Goal: Task Accomplishment & Management: Manage account settings

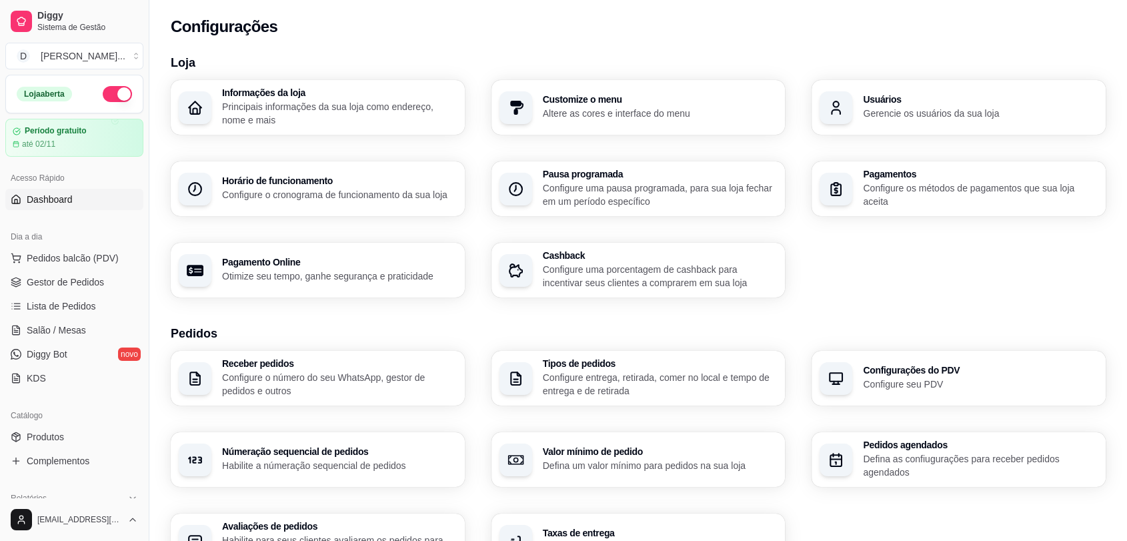
click at [51, 205] on span "Dashboard" at bounding box center [50, 199] width 46 height 13
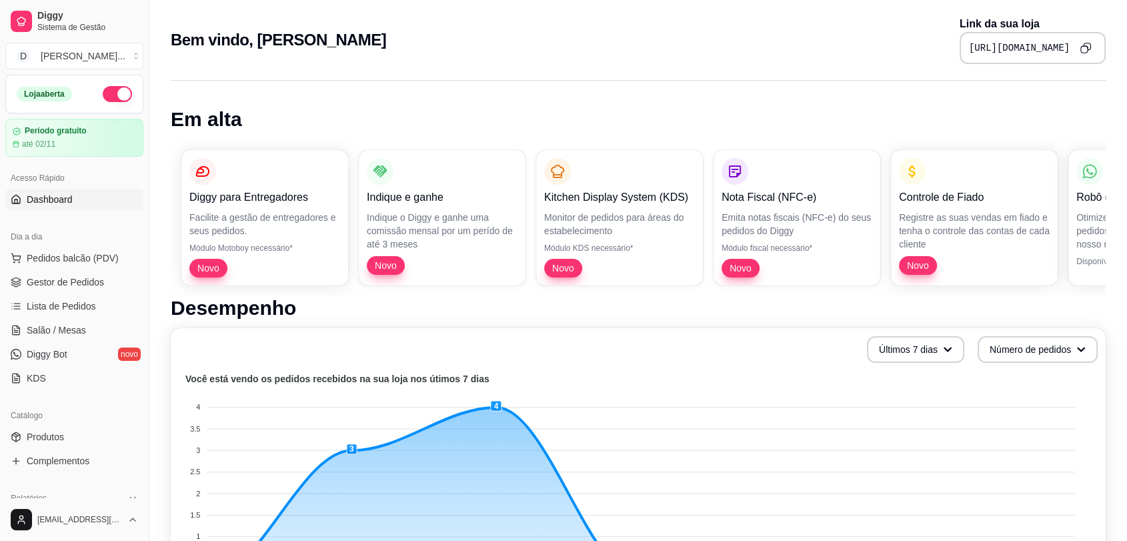
click at [1091, 43] on icon "Copy to clipboard" at bounding box center [1084, 47] width 11 height 11
click at [1088, 45] on icon "Copy to clipboard" at bounding box center [1085, 48] width 12 height 12
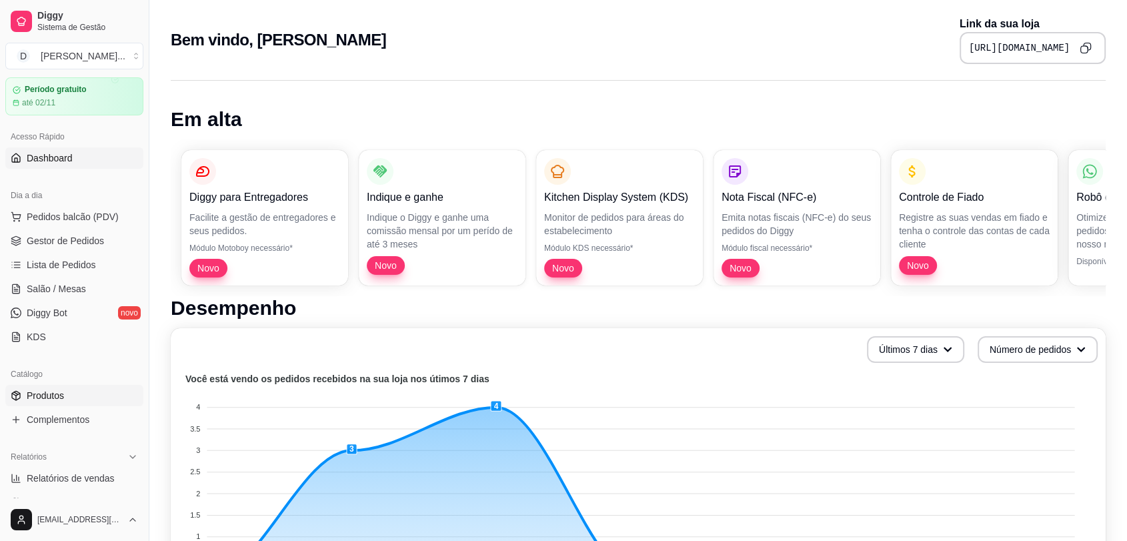
scroll to position [74, 0]
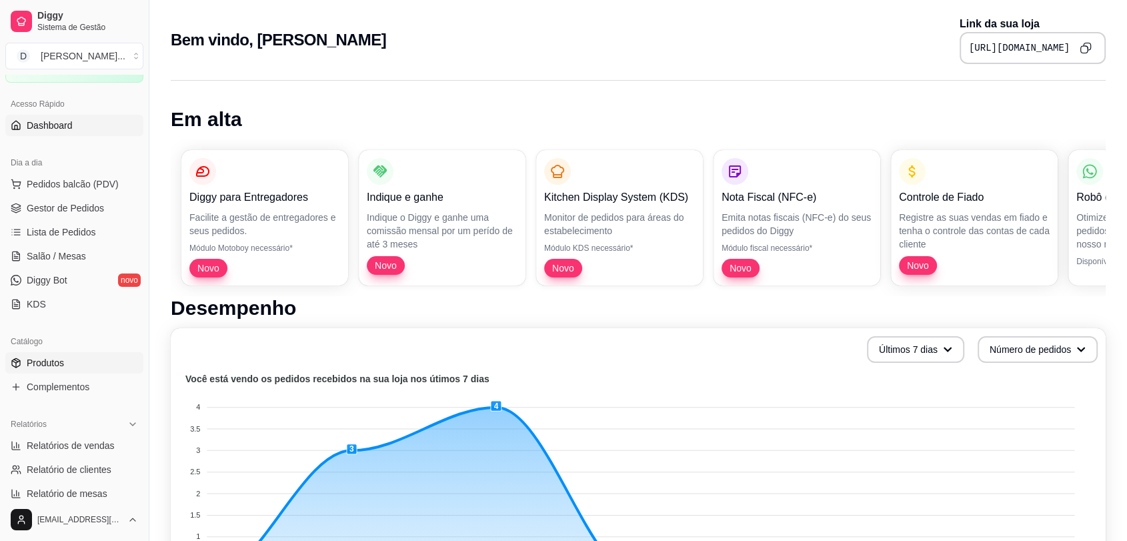
click at [48, 365] on span "Produtos" at bounding box center [45, 362] width 37 height 13
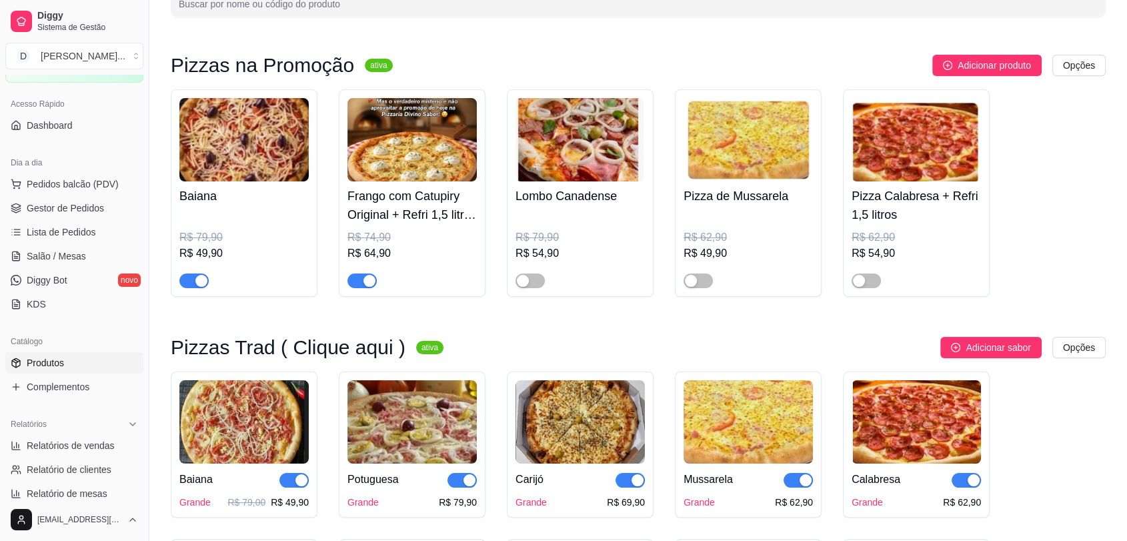
scroll to position [148, 0]
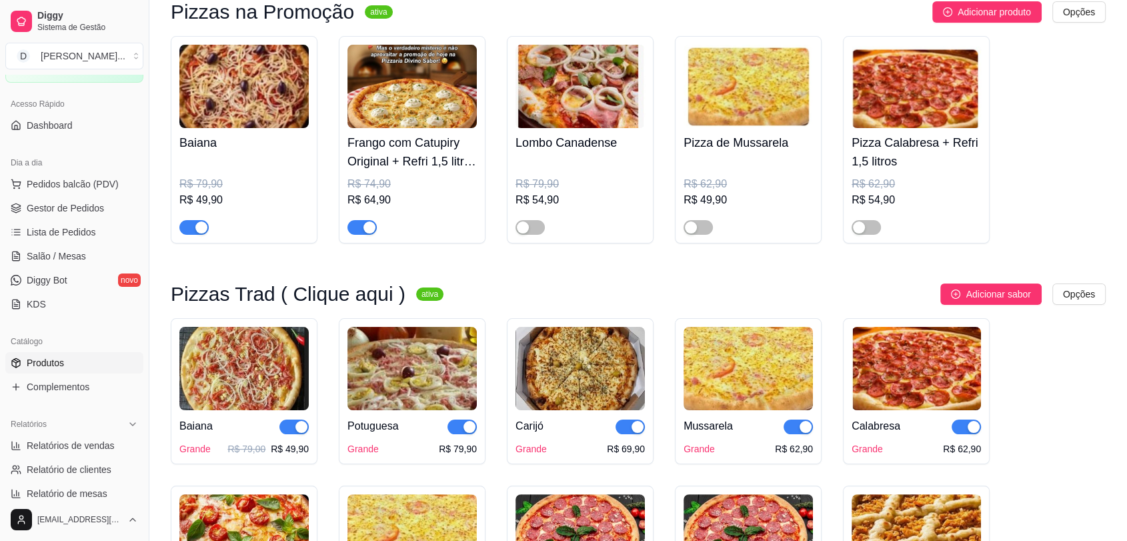
click at [912, 379] on img at bounding box center [915, 368] width 129 height 83
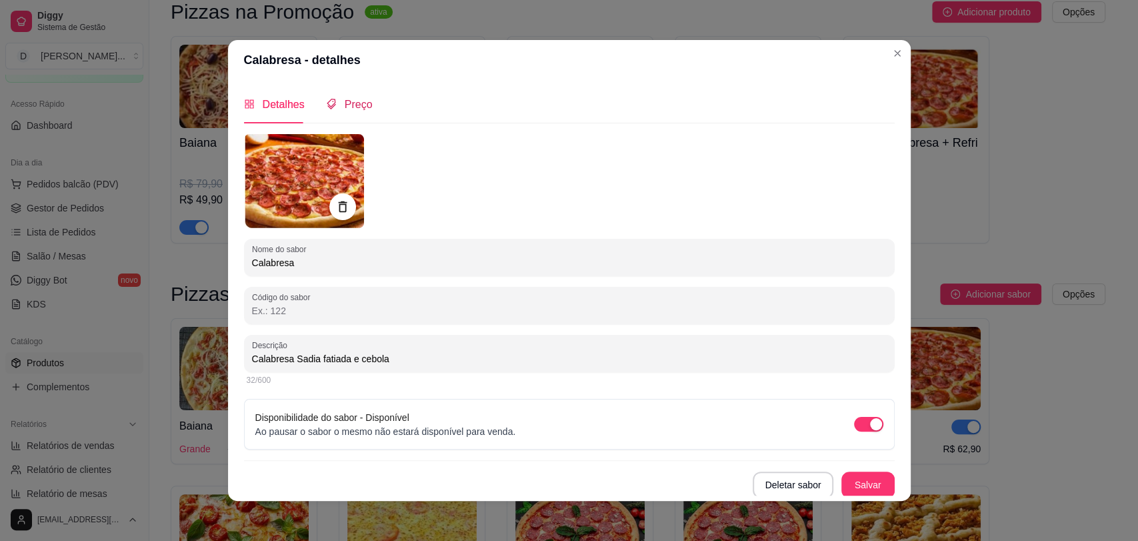
click at [351, 104] on span "Preço" at bounding box center [359, 104] width 28 height 11
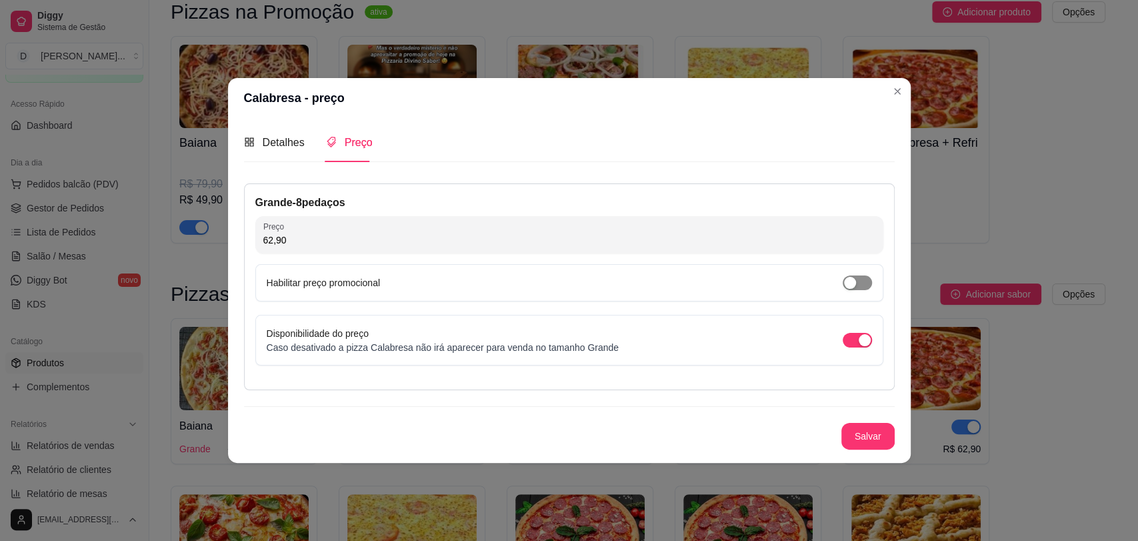
click at [855, 283] on button "button" at bounding box center [857, 282] width 29 height 15
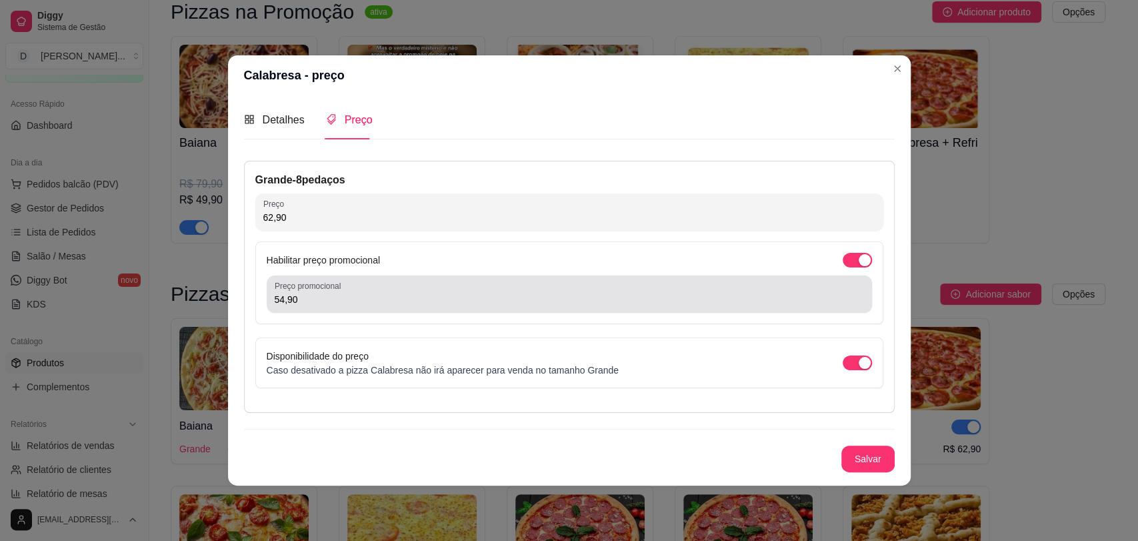
click at [525, 288] on div "54,90" at bounding box center [569, 294] width 589 height 27
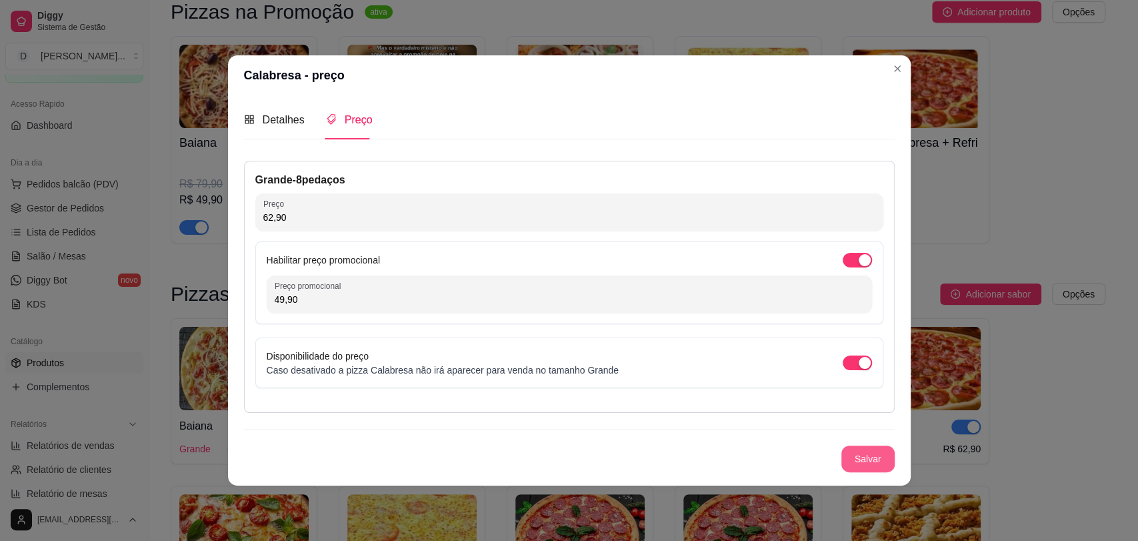
type input "49,90"
click at [861, 454] on button "Salvar" at bounding box center [867, 458] width 53 height 27
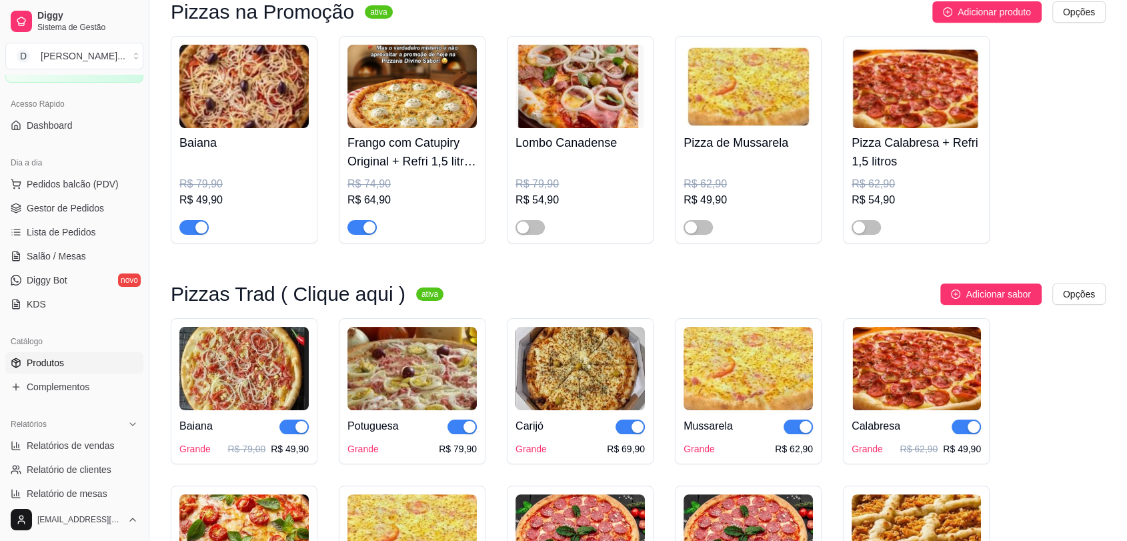
click at [746, 388] on img at bounding box center [747, 368] width 129 height 83
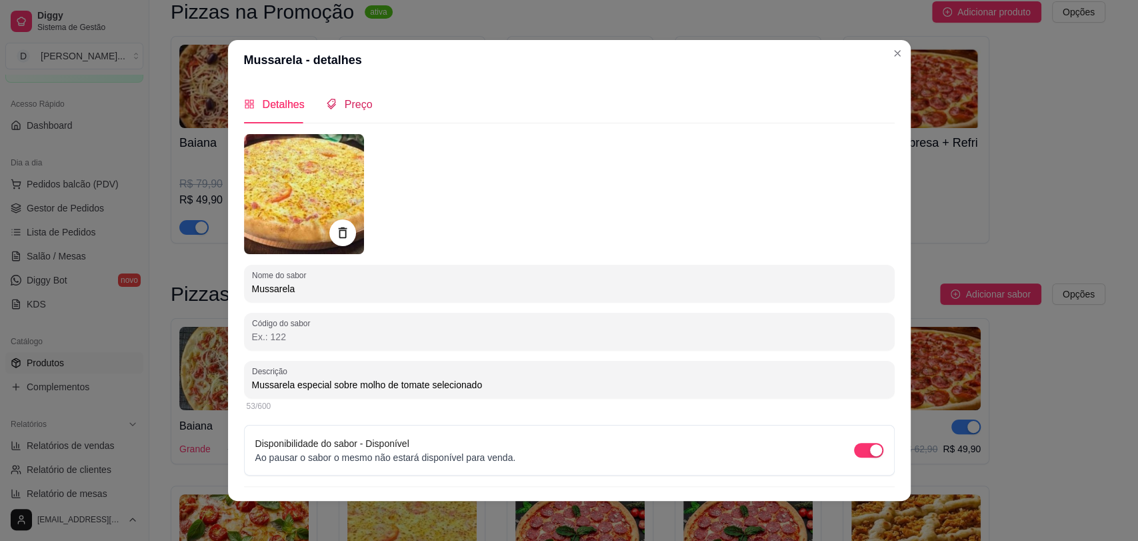
click at [345, 111] on div "Preço" at bounding box center [349, 104] width 47 height 17
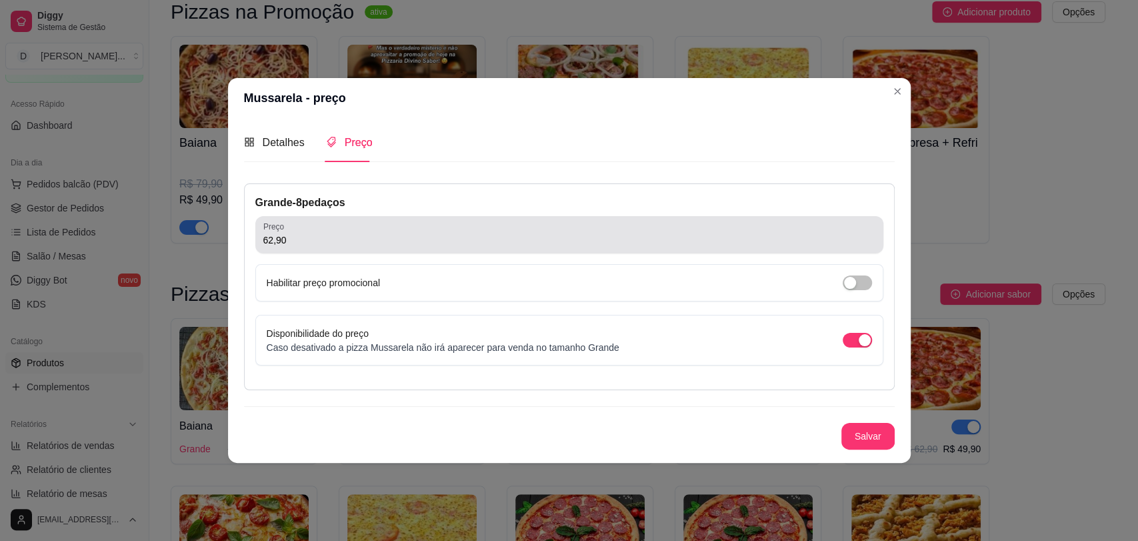
click at [360, 235] on input "62,90" at bounding box center [569, 239] width 612 height 13
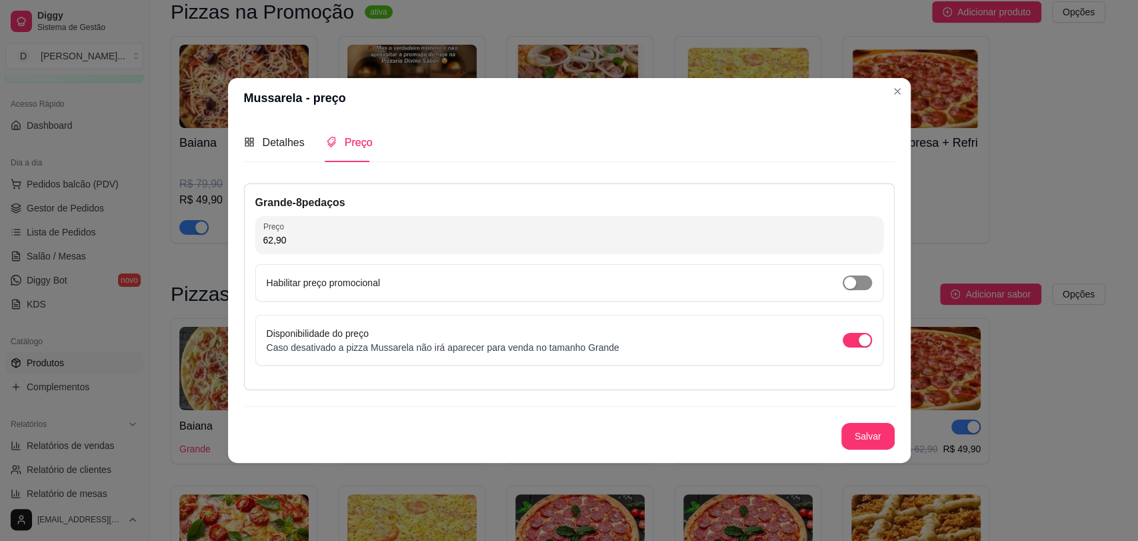
click at [863, 283] on span "button" at bounding box center [857, 282] width 29 height 15
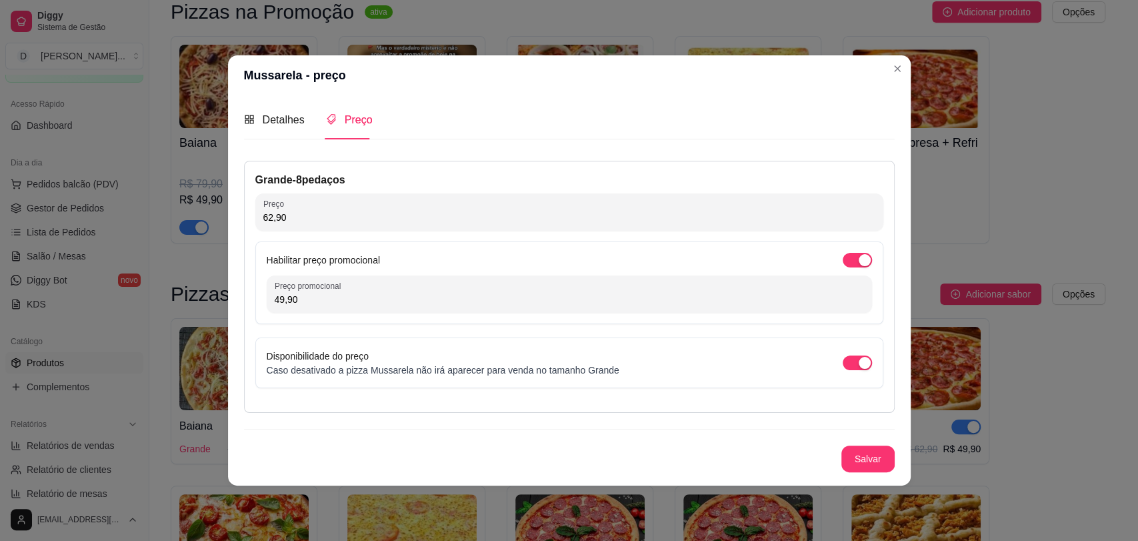
click at [347, 297] on input "49,90" at bounding box center [569, 299] width 589 height 13
click at [859, 462] on button "Salvar" at bounding box center [867, 458] width 53 height 27
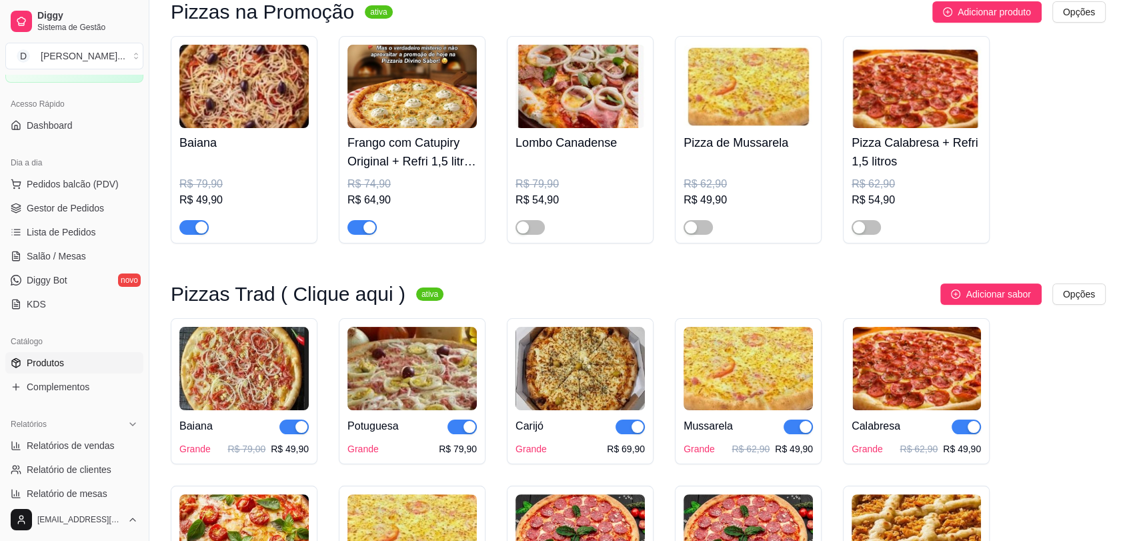
scroll to position [74, 0]
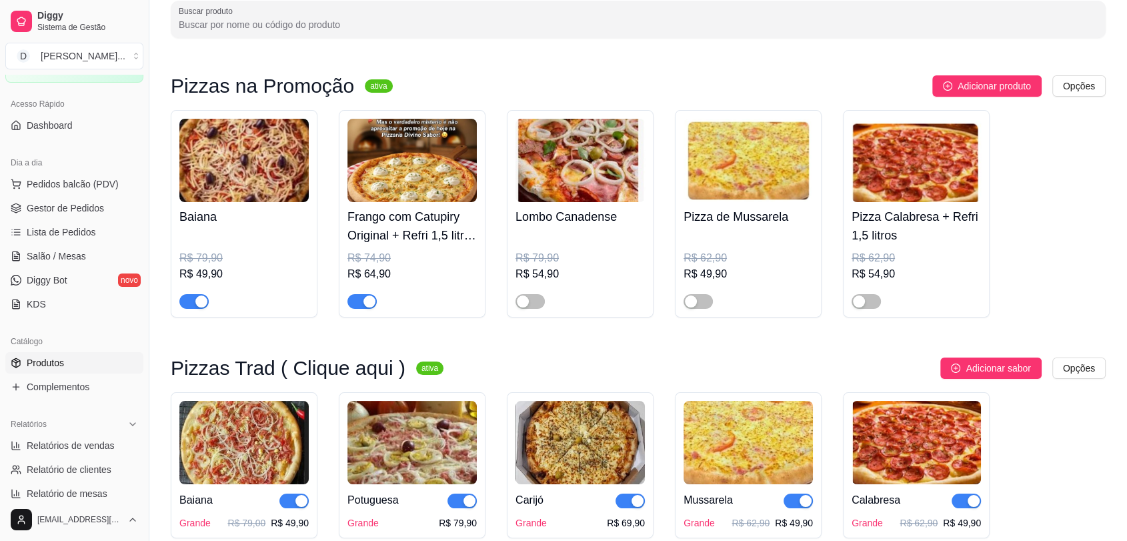
click at [907, 167] on img at bounding box center [915, 160] width 129 height 83
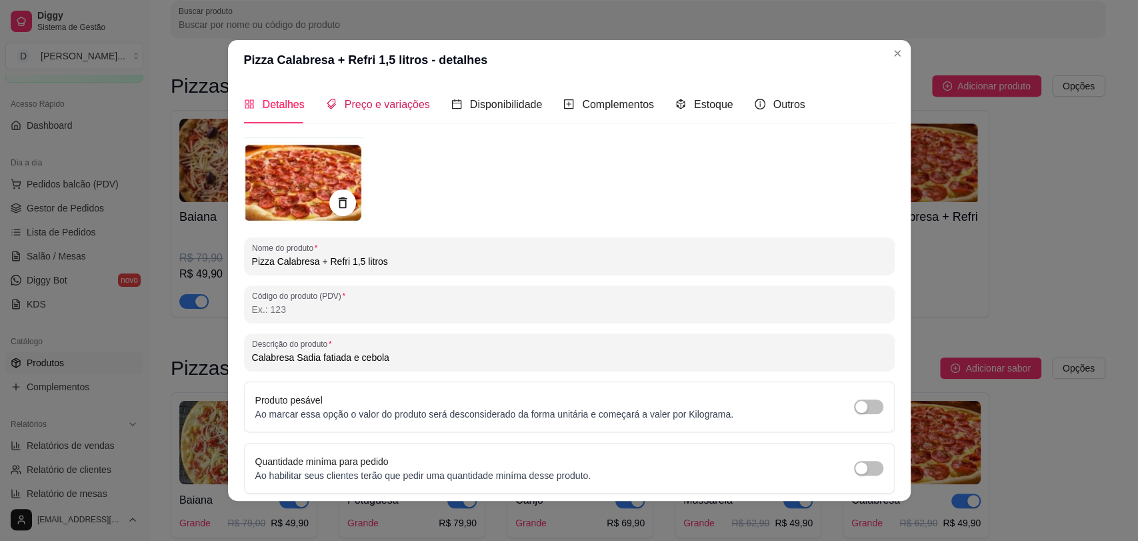
click at [379, 112] on div "Preço e variações" at bounding box center [378, 104] width 104 height 17
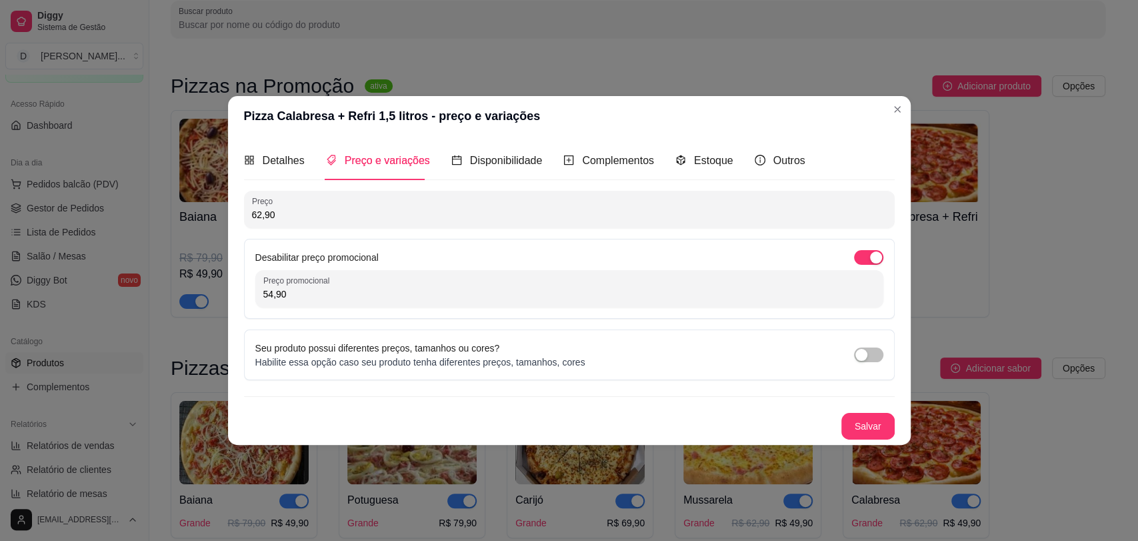
click at [371, 293] on input "54,90" at bounding box center [569, 293] width 612 height 13
type input "49,90"
click at [864, 428] on button "Salvar" at bounding box center [868, 426] width 52 height 26
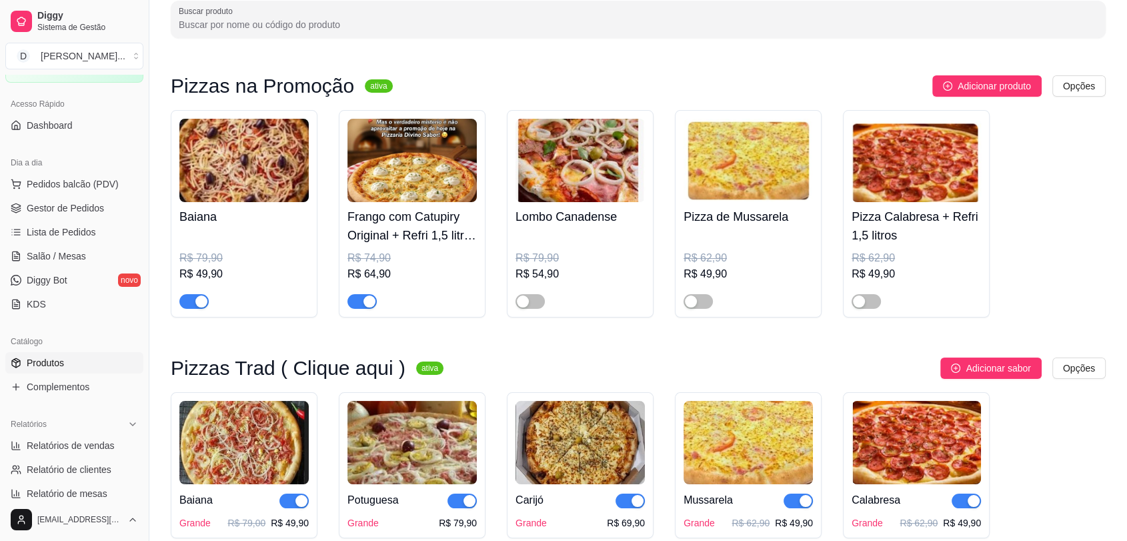
click at [922, 187] on img at bounding box center [915, 160] width 129 height 83
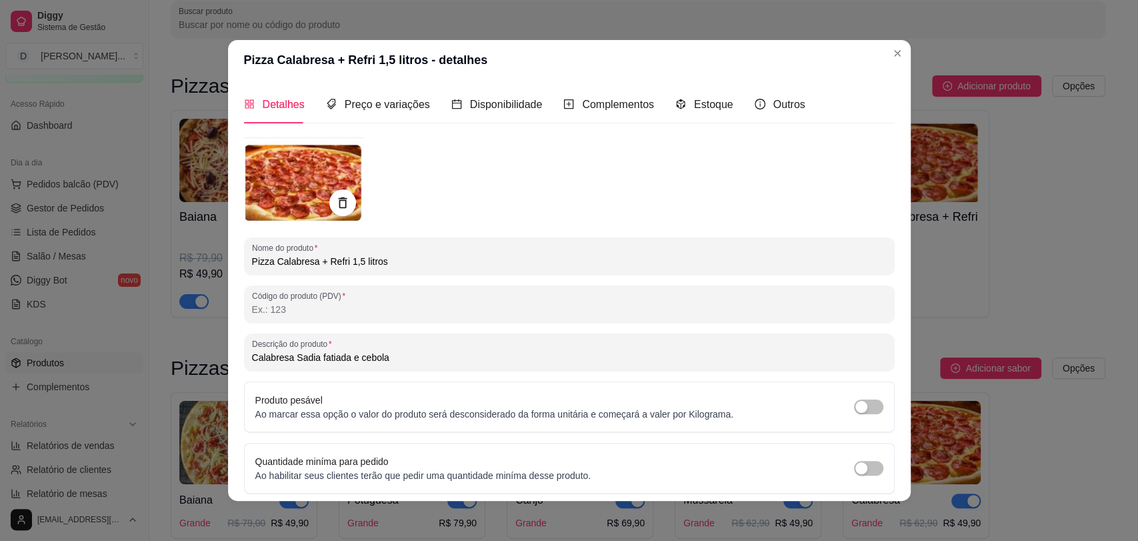
click at [413, 255] on input "Pizza Calabresa + Refri 1,5 litros" at bounding box center [569, 261] width 635 height 13
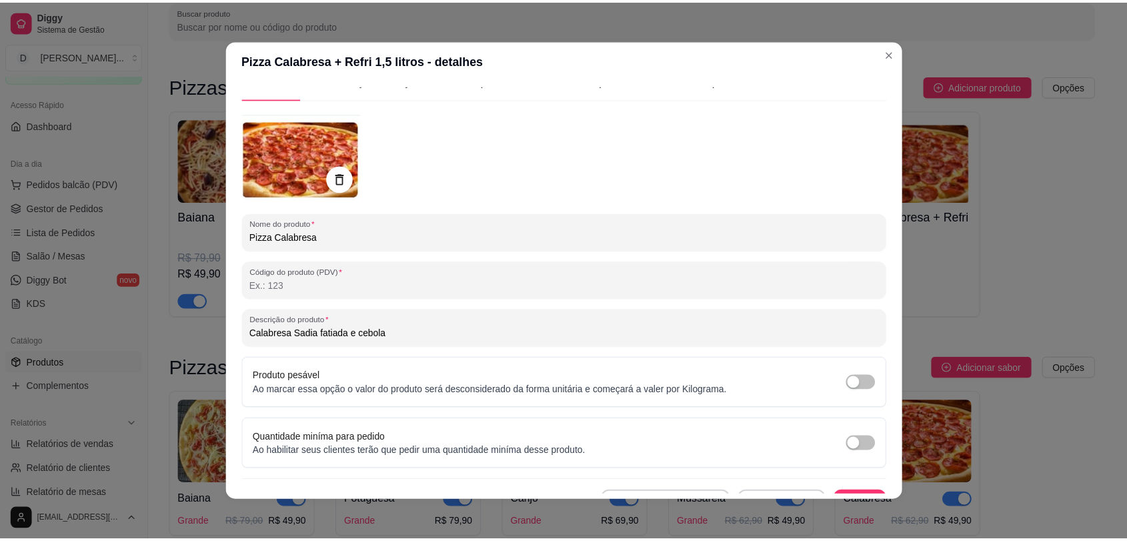
scroll to position [46, 0]
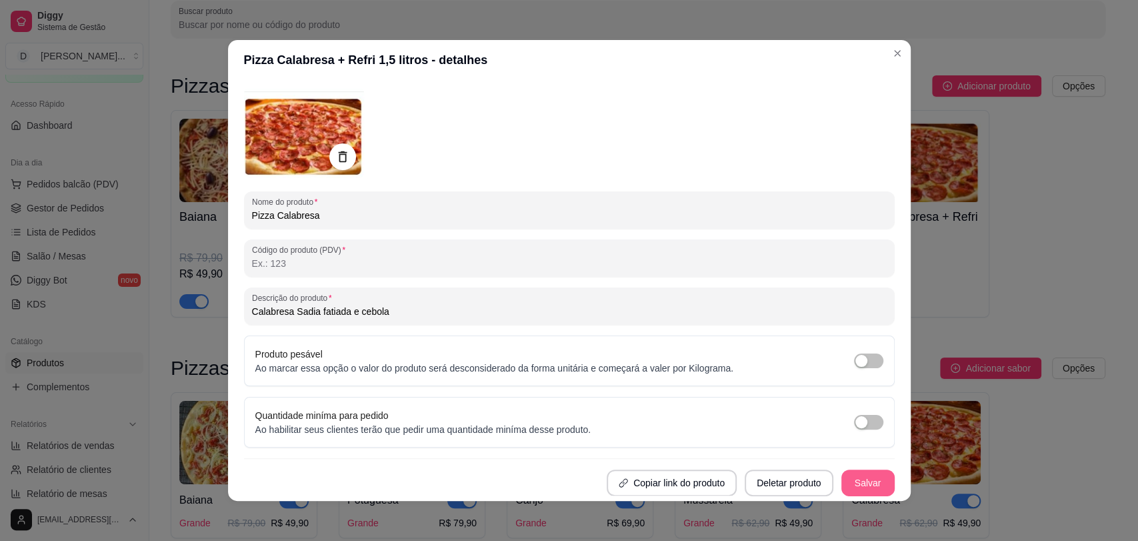
type input "Pizza Calabresa"
click at [853, 487] on button "Salvar" at bounding box center [868, 483] width 52 height 26
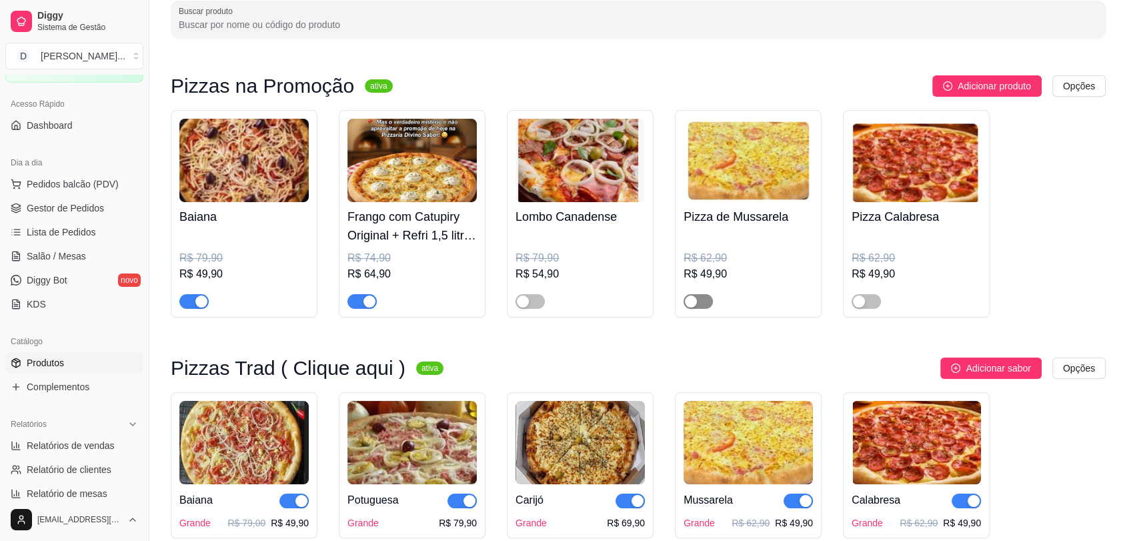
click at [709, 301] on span "button" at bounding box center [697, 301] width 29 height 15
click at [870, 302] on span "button" at bounding box center [865, 301] width 29 height 15
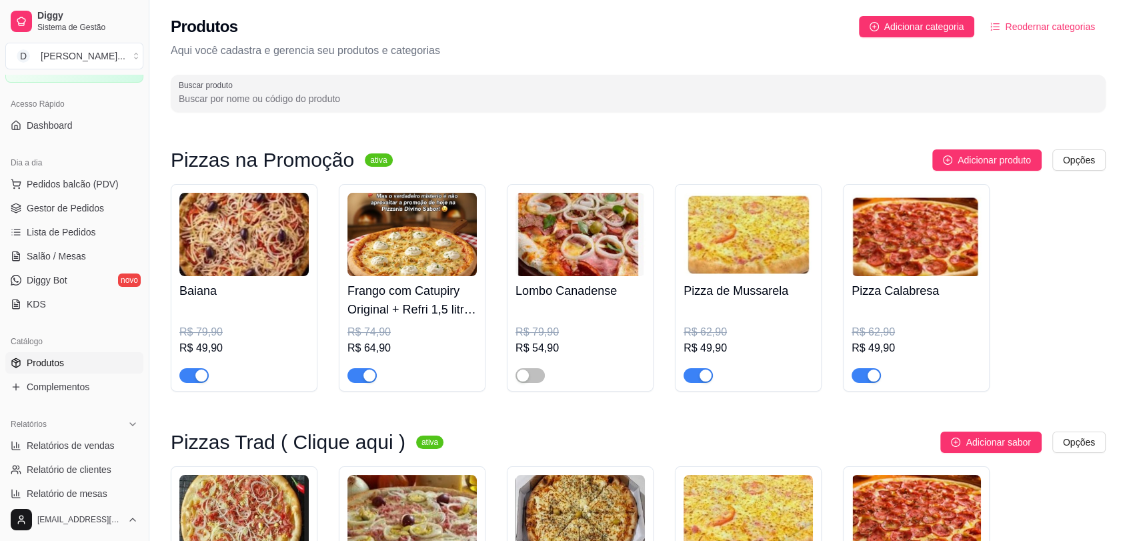
scroll to position [0, 0]
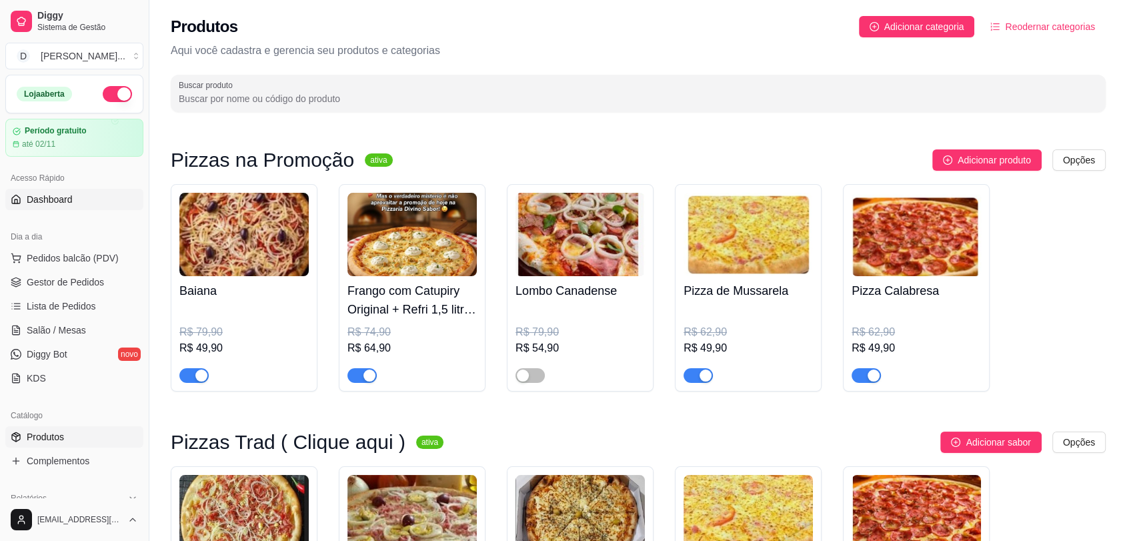
click at [53, 199] on span "Dashboard" at bounding box center [50, 199] width 46 height 13
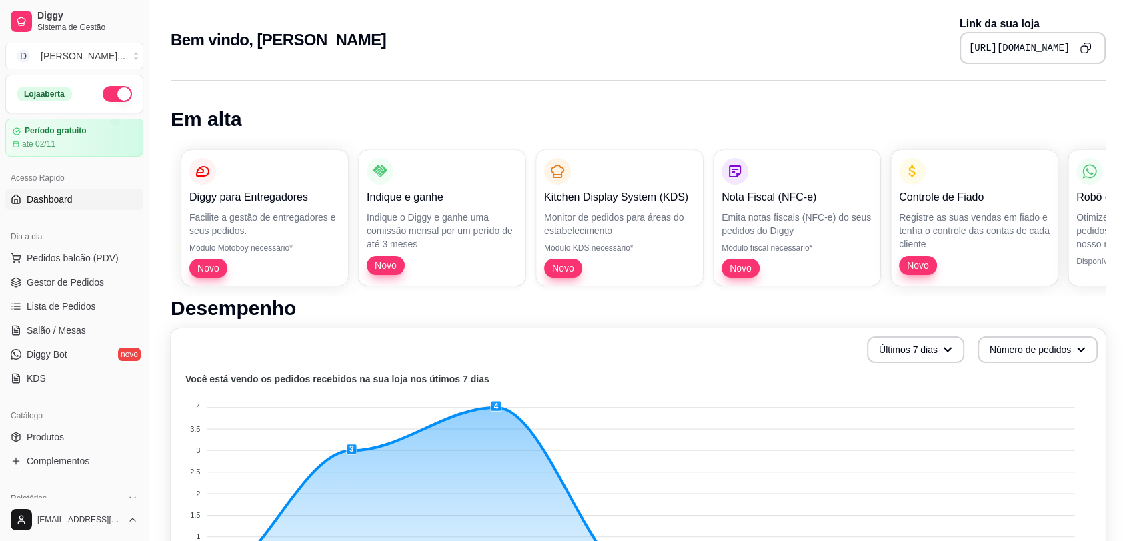
click at [1081, 49] on icon "Copy to clipboard" at bounding box center [1084, 47] width 11 height 11
click at [1077, 51] on button "Copy to clipboard" at bounding box center [1085, 47] width 21 height 21
click at [1083, 46] on icon "Copy to clipboard" at bounding box center [1085, 48] width 12 height 12
